Goal: Transaction & Acquisition: Purchase product/service

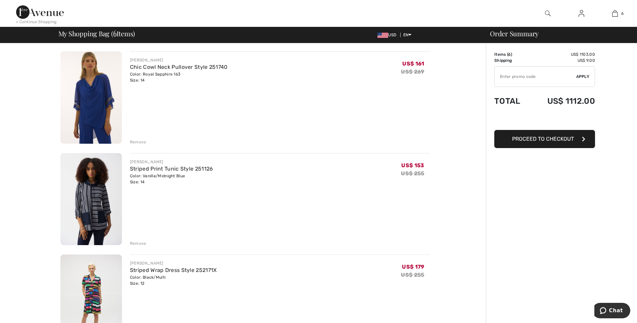
click at [515, 77] on input "TEXT" at bounding box center [536, 77] width 82 height 20
click at [82, 87] on img at bounding box center [90, 97] width 61 height 92
checkbox input "true"
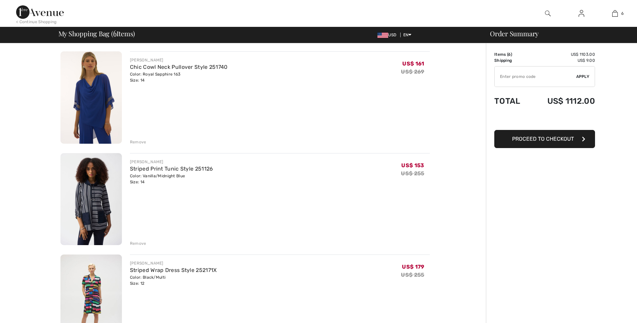
checkbox input "true"
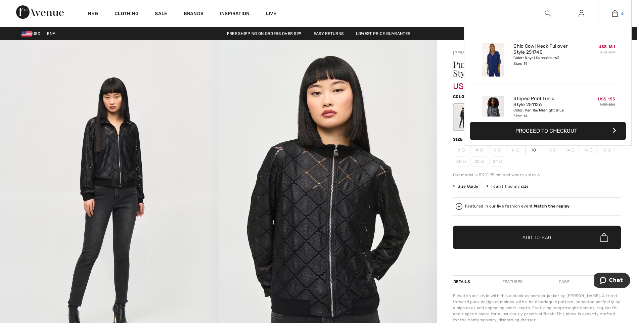
click at [616, 13] on img at bounding box center [615, 13] width 6 height 8
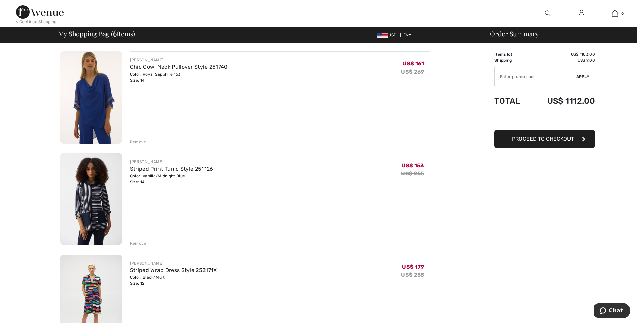
click at [135, 143] on div "Remove" at bounding box center [138, 142] width 16 height 6
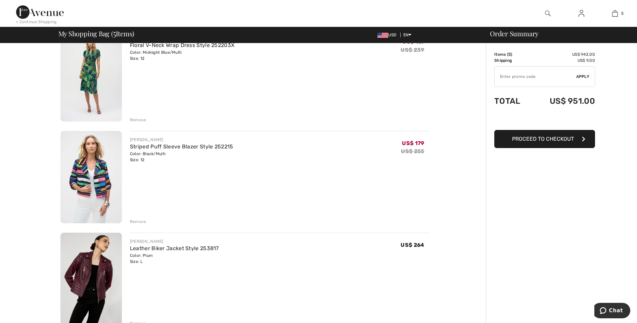
scroll to position [235, 0]
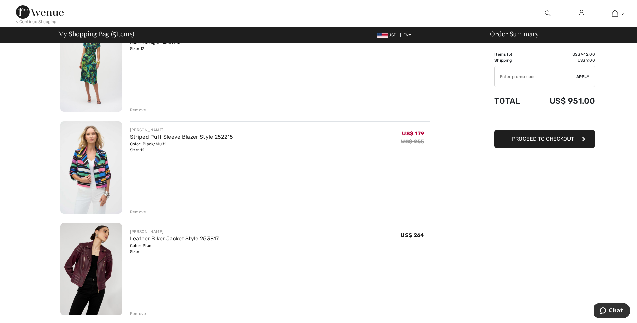
click at [137, 213] on div "Remove" at bounding box center [138, 212] width 16 height 6
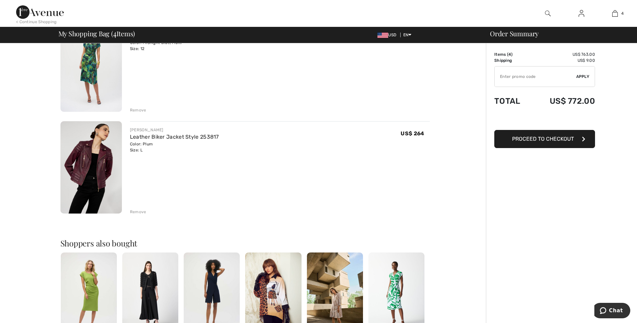
click at [102, 162] on img at bounding box center [90, 167] width 61 height 92
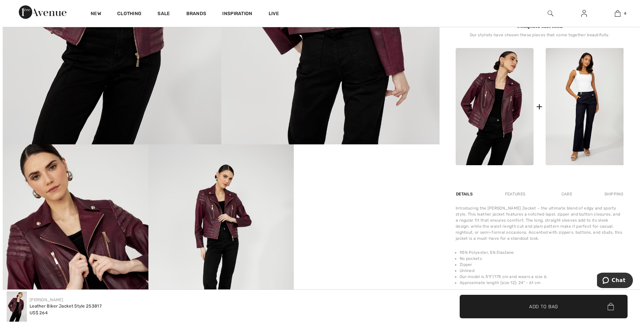
scroll to position [235, 0]
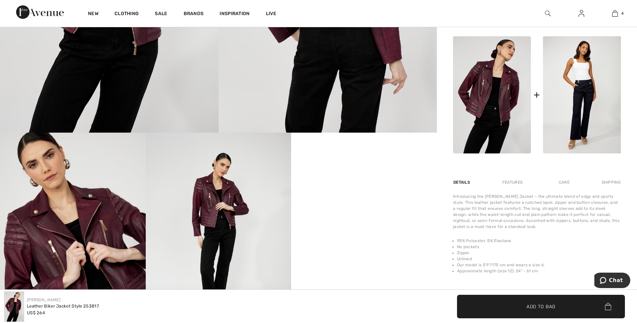
click at [228, 215] on img at bounding box center [219, 242] width 146 height 218
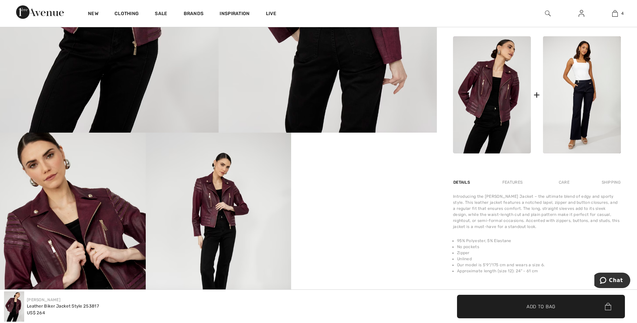
click at [226, 237] on img at bounding box center [219, 242] width 146 height 218
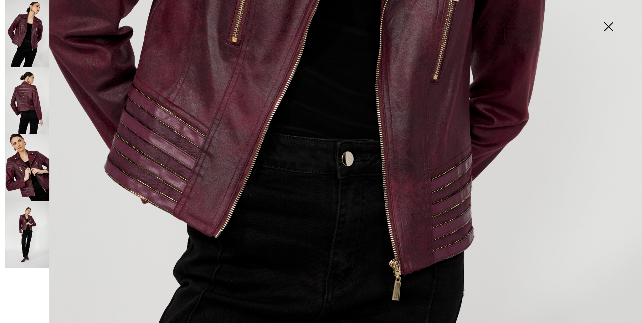
scroll to position [437, 0]
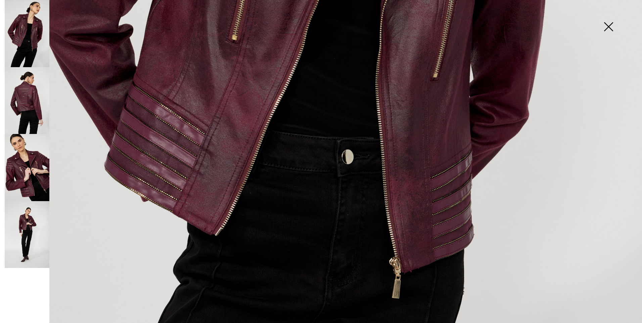
click at [42, 168] on img at bounding box center [27, 167] width 45 height 67
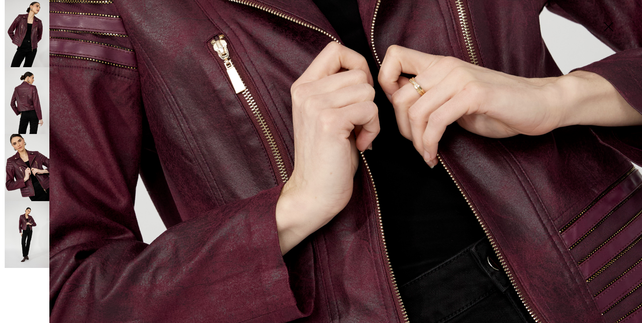
click at [24, 104] on img at bounding box center [27, 100] width 45 height 67
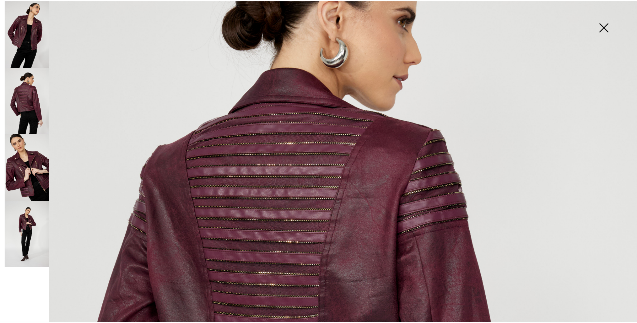
scroll to position [134, 0]
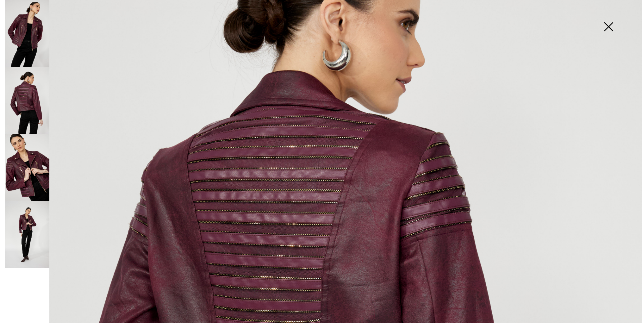
click at [17, 98] on img at bounding box center [27, 100] width 45 height 67
click at [20, 40] on img at bounding box center [27, 33] width 45 height 67
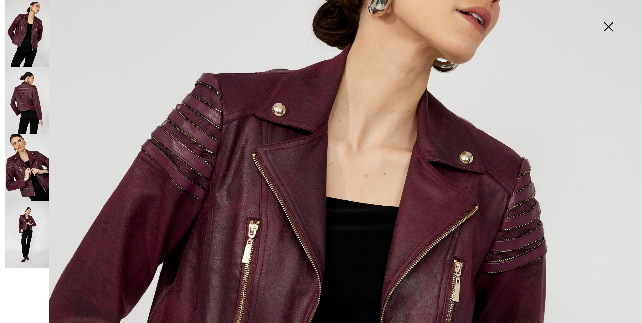
click at [608, 27] on img at bounding box center [609, 27] width 34 height 35
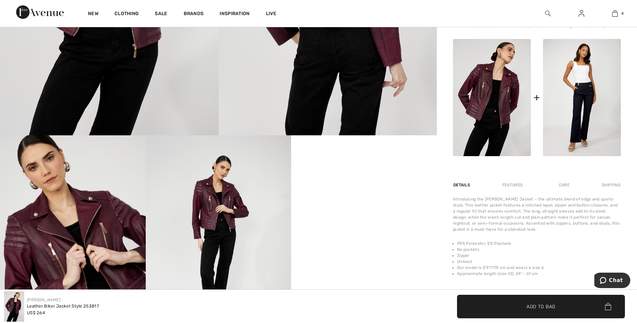
scroll to position [0, 0]
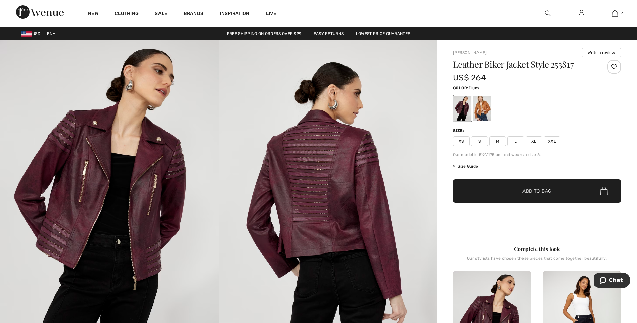
click at [532, 139] on span "XL" at bounding box center [534, 141] width 17 height 10
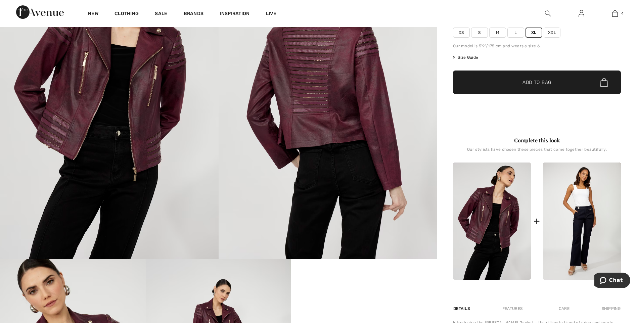
scroll to position [134, 0]
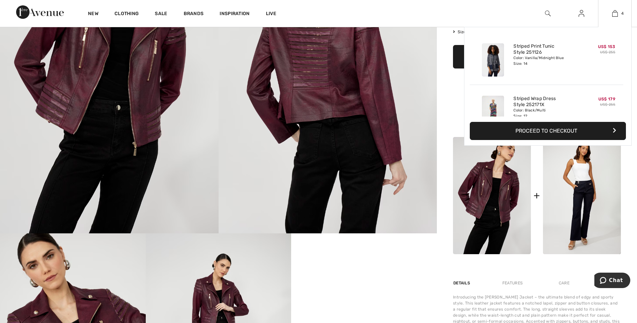
click at [591, 132] on button "Proceed to Checkout" at bounding box center [548, 131] width 156 height 18
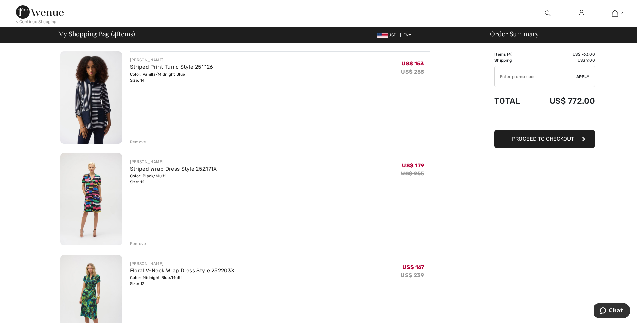
click at [69, 102] on img at bounding box center [90, 97] width 61 height 92
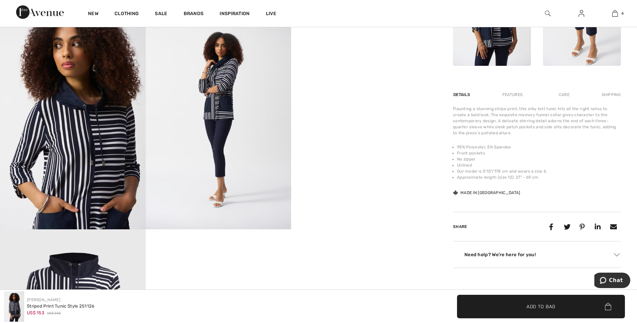
scroll to position [370, 0]
